Goal: Find specific page/section: Find specific page/section

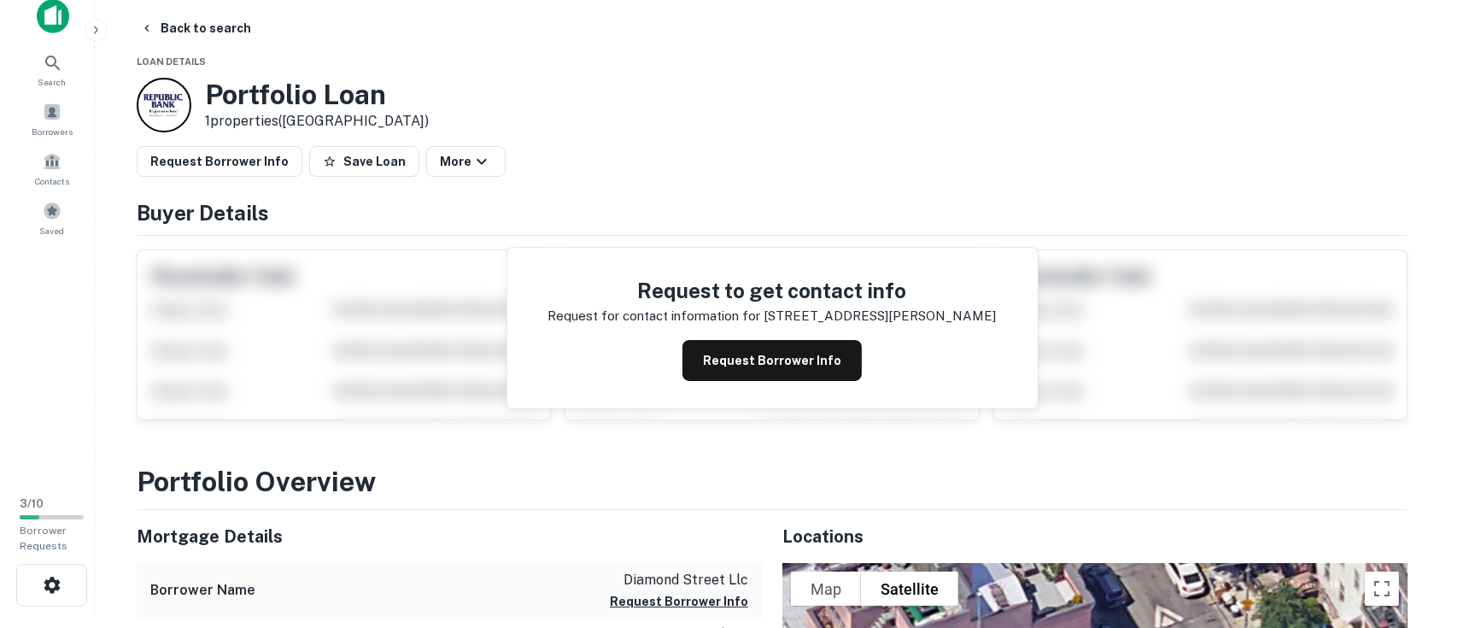
scroll to position [14, 0]
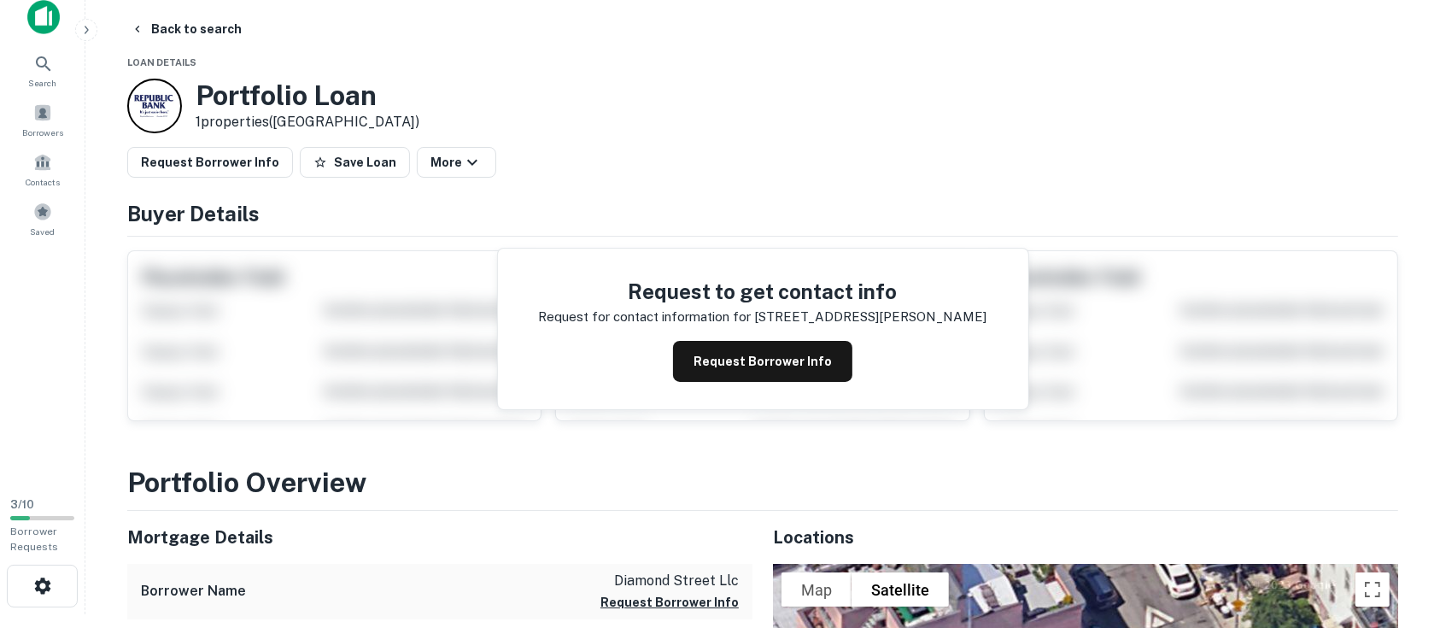
click at [441, 164] on button "More" at bounding box center [456, 162] width 79 height 31
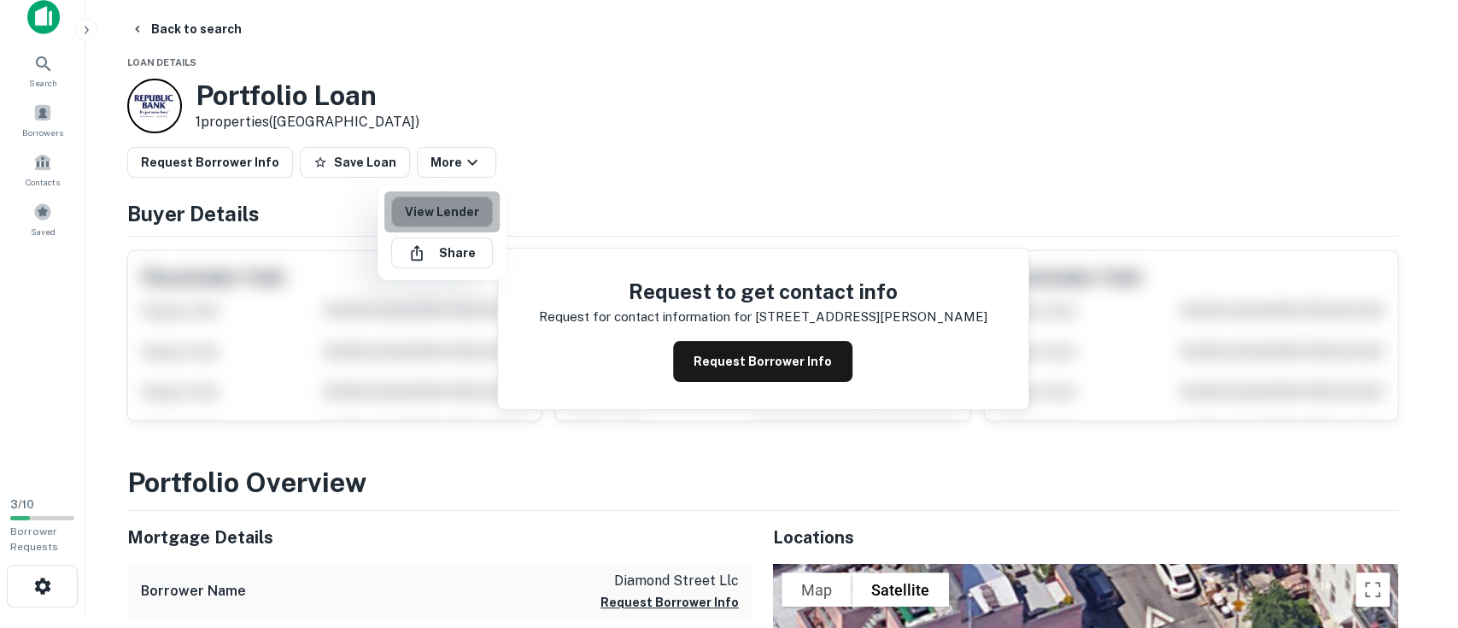
click at [458, 210] on link "View Lender" at bounding box center [442, 211] width 102 height 31
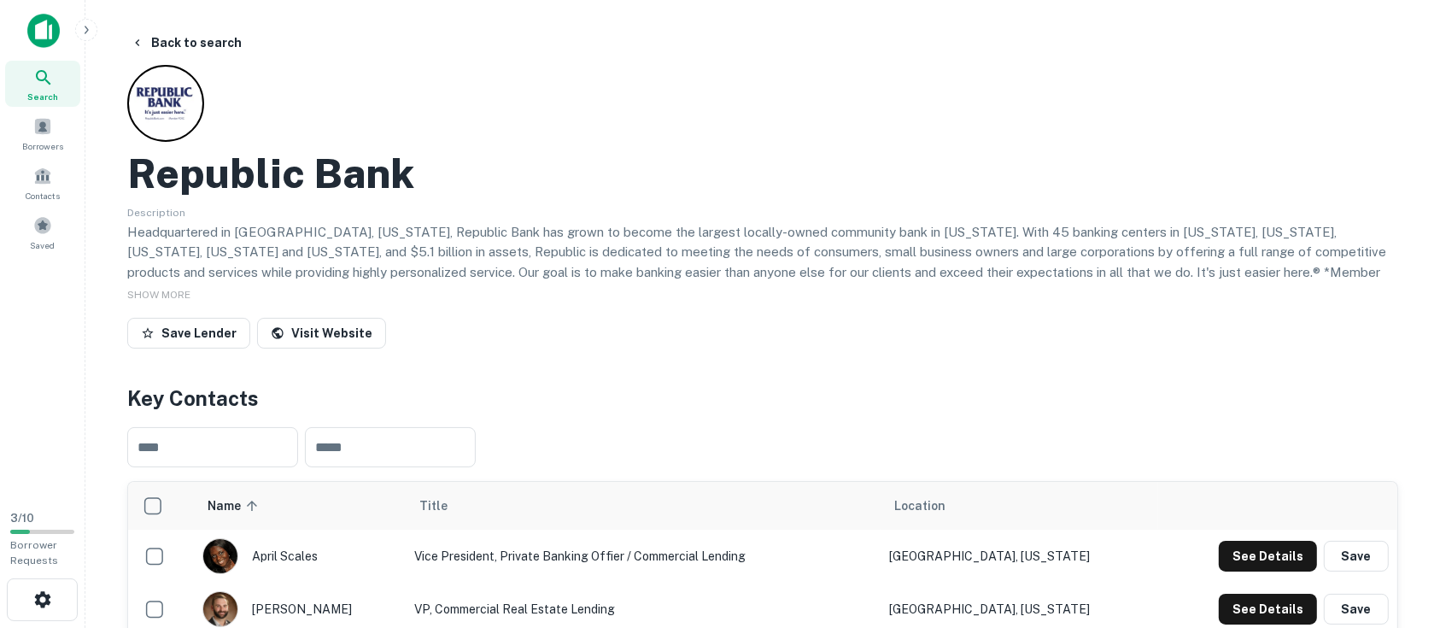
scroll to position [1, 0]
click at [292, 174] on h2 "Republic Bank" at bounding box center [270, 173] width 287 height 50
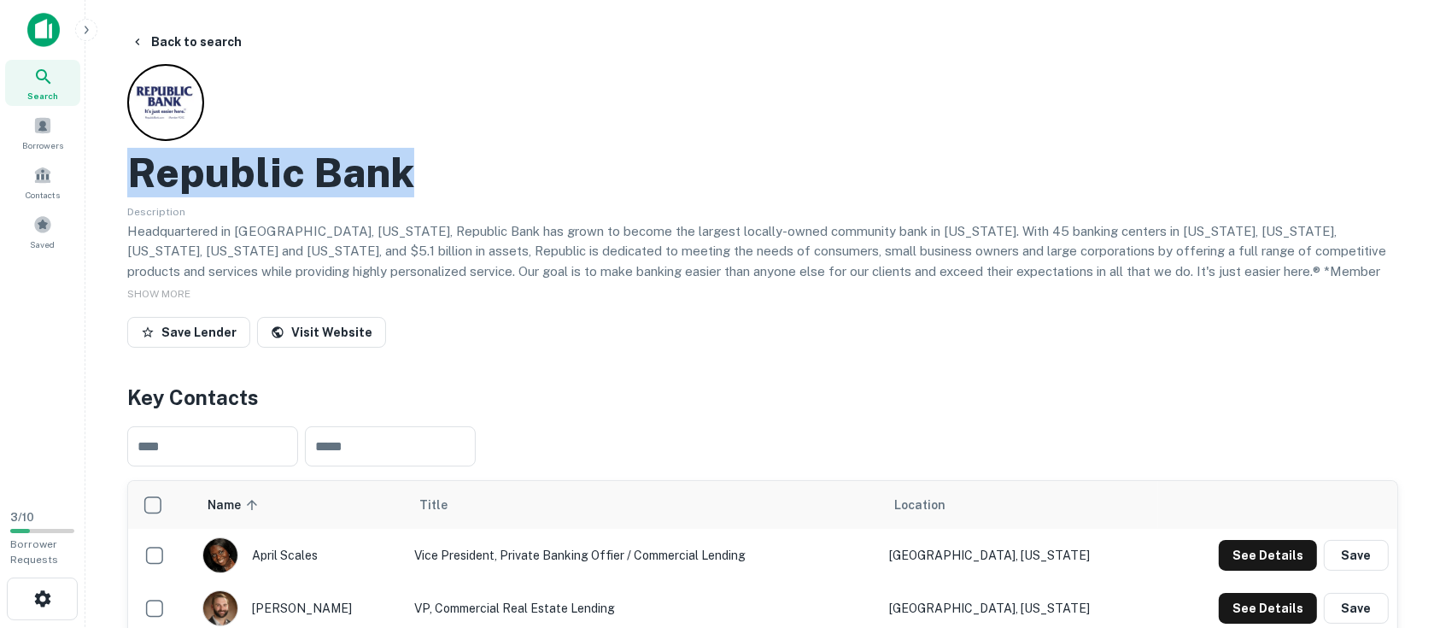
click at [292, 174] on h2 "Republic Bank" at bounding box center [270, 173] width 287 height 50
copy h2 "Republic Bank"
click at [181, 44] on button "Back to search" at bounding box center [186, 41] width 125 height 31
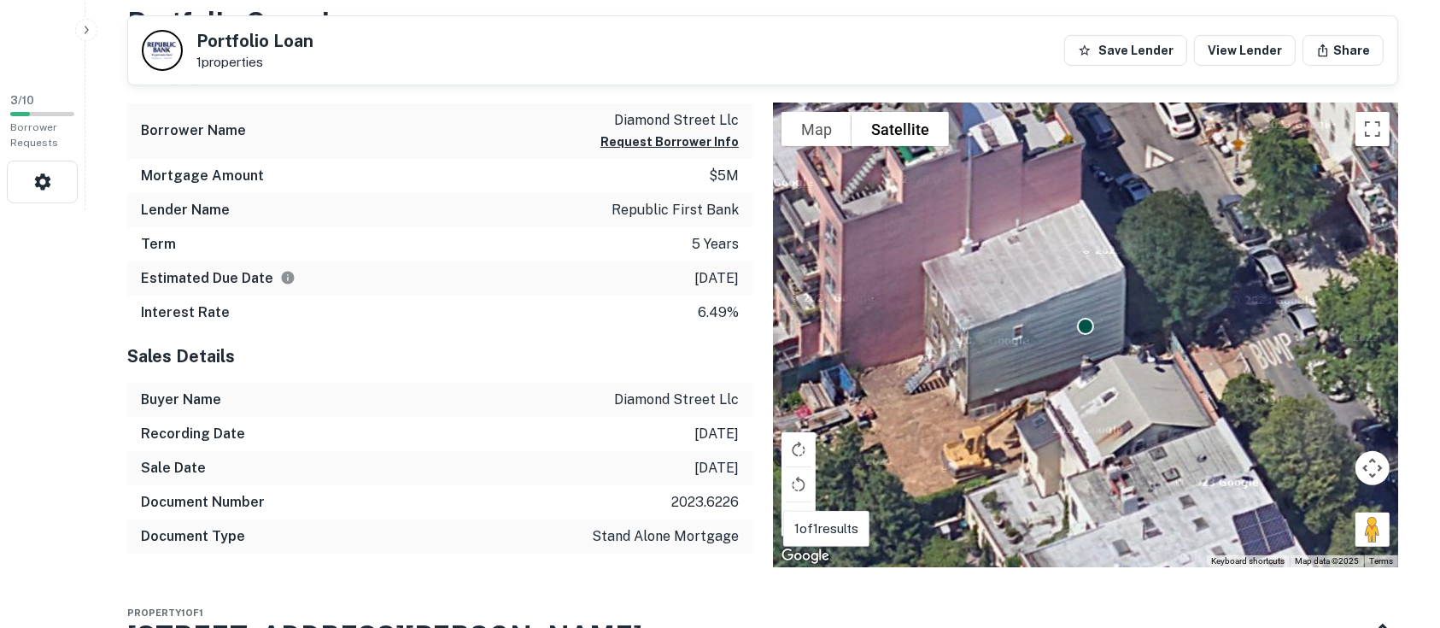
scroll to position [417, 0]
